Goal: Navigation & Orientation: Find specific page/section

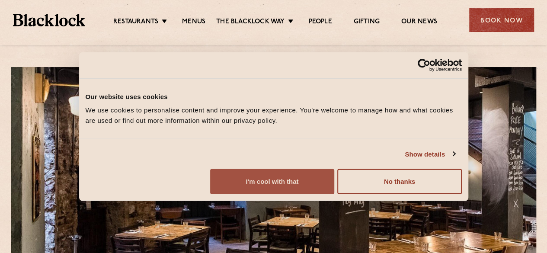
click at [334, 192] on button "I'm cool with that" at bounding box center [272, 181] width 124 height 25
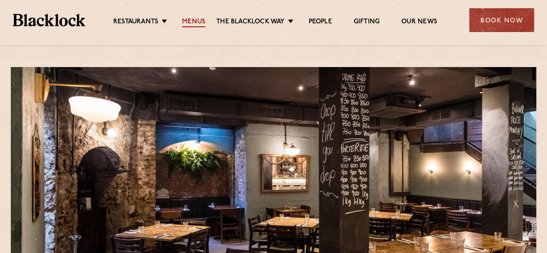
click at [195, 22] on link "Menus" at bounding box center [193, 23] width 23 height 10
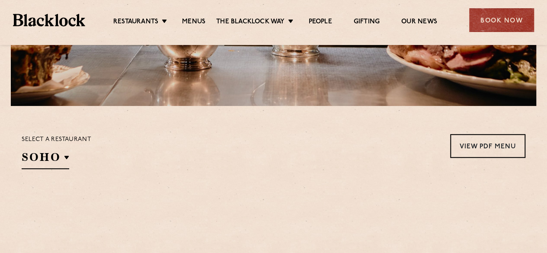
drag, startPoint x: 0, startPoint y: 0, endPoint x: 553, endPoint y: 62, distance: 556.9
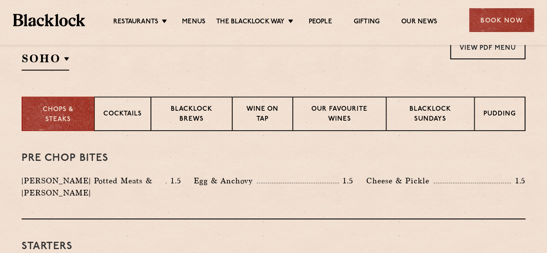
scroll to position [270, 0]
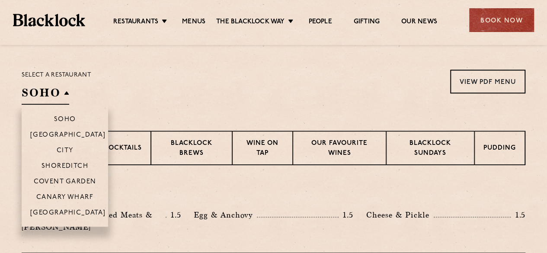
click at [60, 93] on h2 "SOHO" at bounding box center [46, 94] width 48 height 19
click at [70, 153] on p "City" at bounding box center [65, 151] width 17 height 9
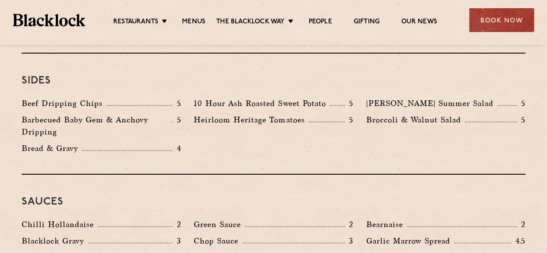
scroll to position [1338, 0]
